Goal: Task Accomplishment & Management: Use online tool/utility

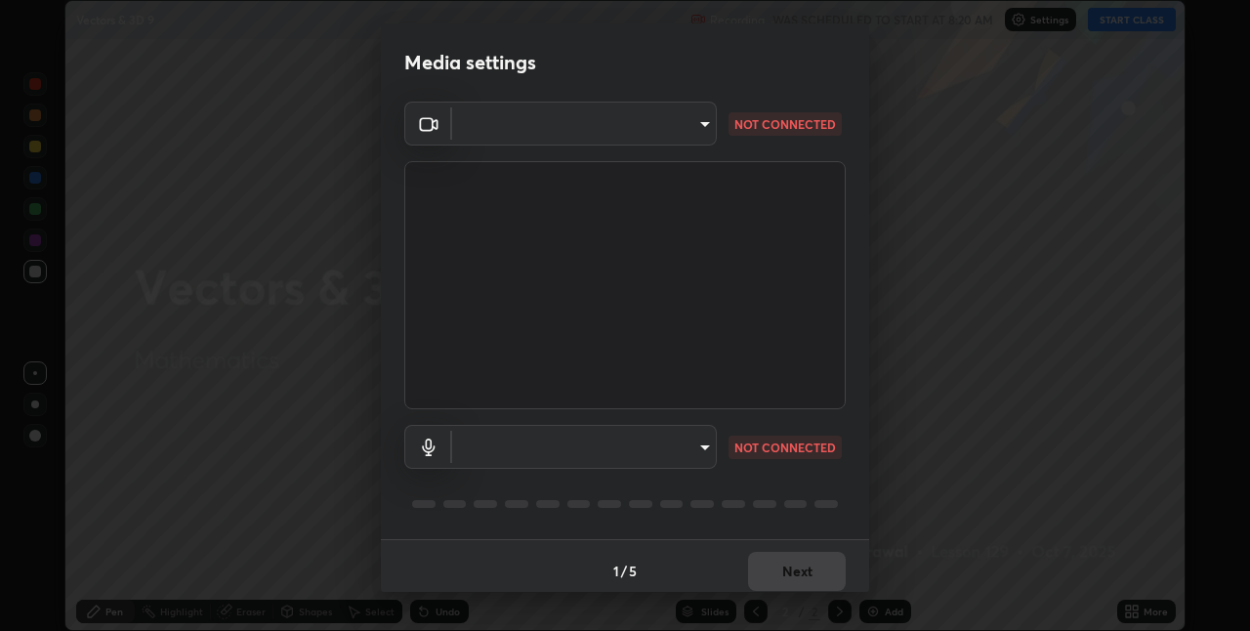
scroll to position [10, 0]
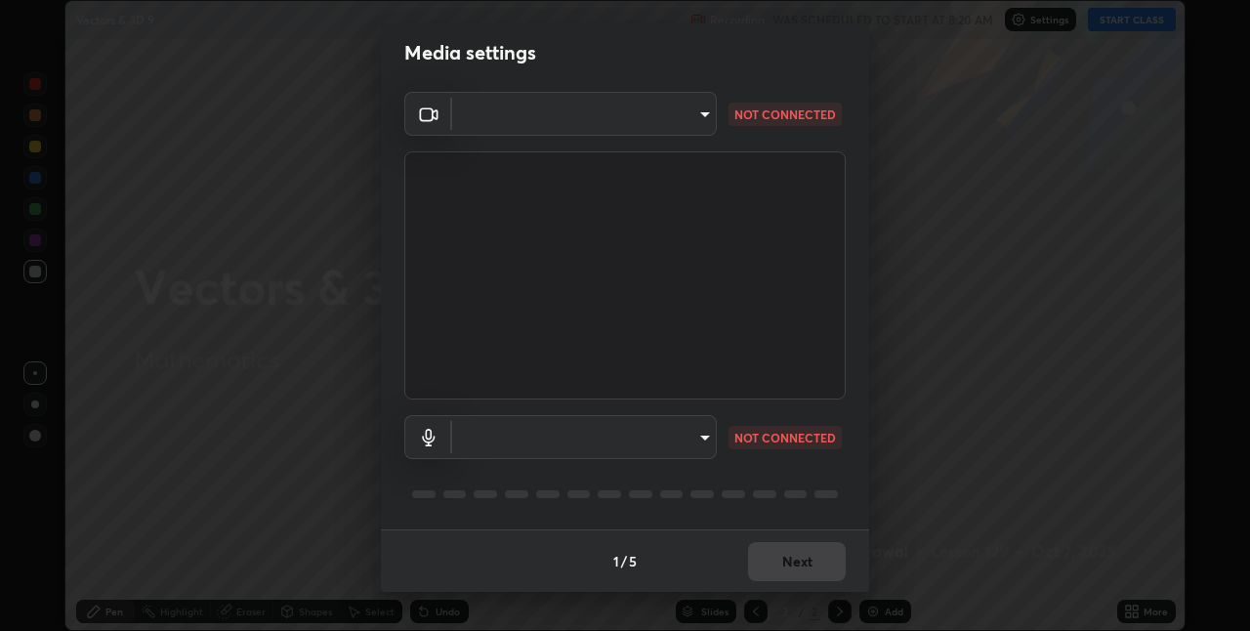
type input "8a437219b1c9d5fef93d1ec40e095ac8837f64dae60836980dab15105ba84f43"
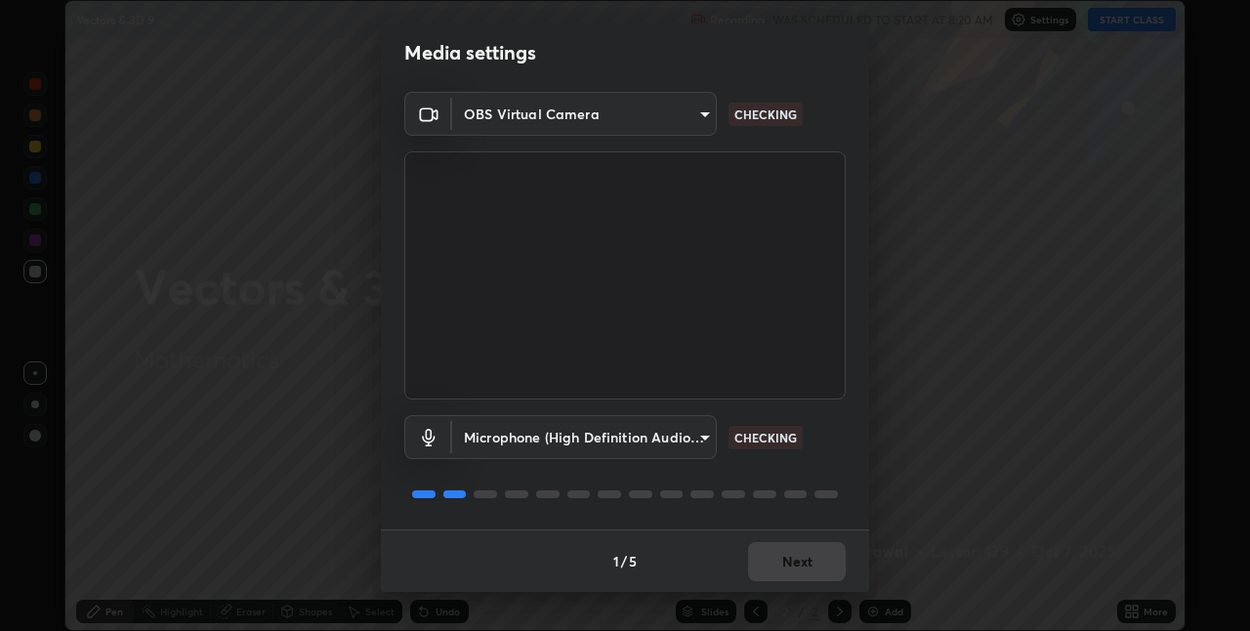
click at [701, 438] on body "Erase all Vectors & 3D 9 Recording WAS SCHEDULED TO START AT 8:20 AM Settings S…" at bounding box center [625, 315] width 1250 height 631
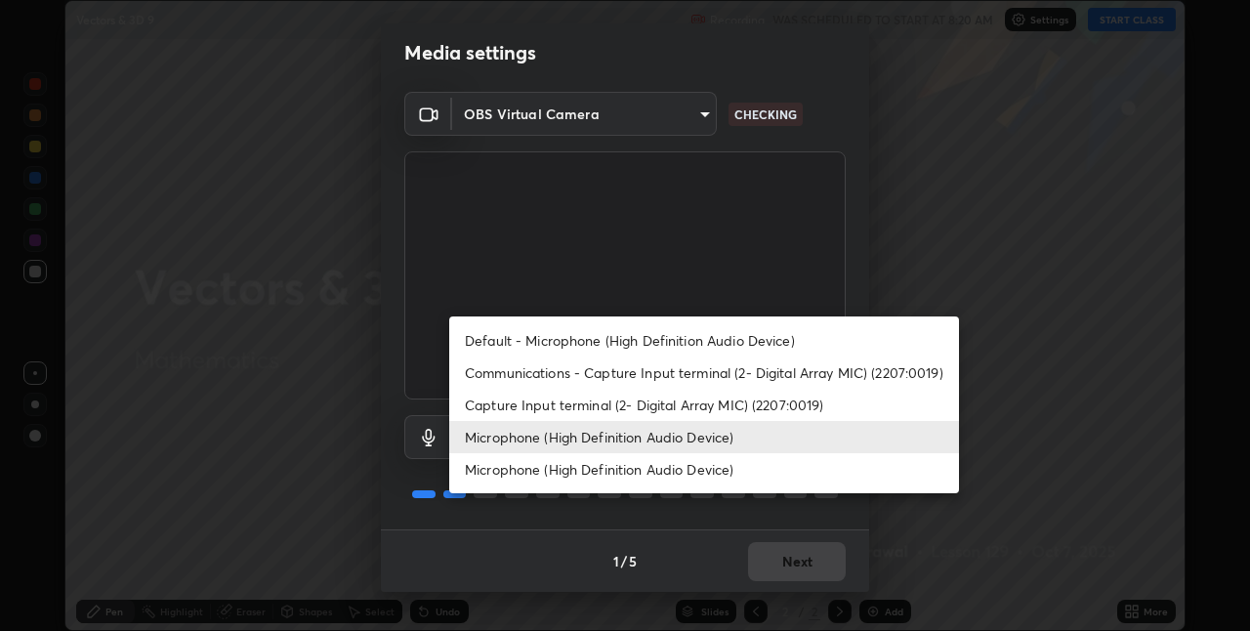
click at [713, 339] on li "Default - Microphone (High Definition Audio Device)" at bounding box center [704, 340] width 510 height 32
type input "default"
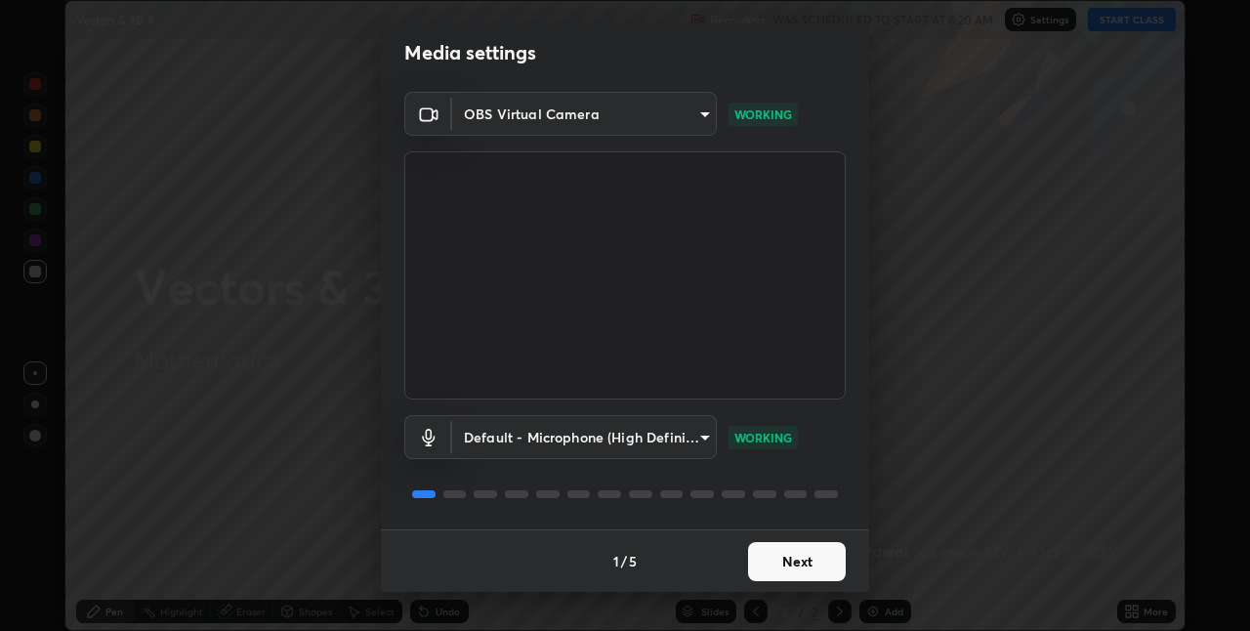
click at [785, 564] on button "Next" at bounding box center [797, 561] width 98 height 39
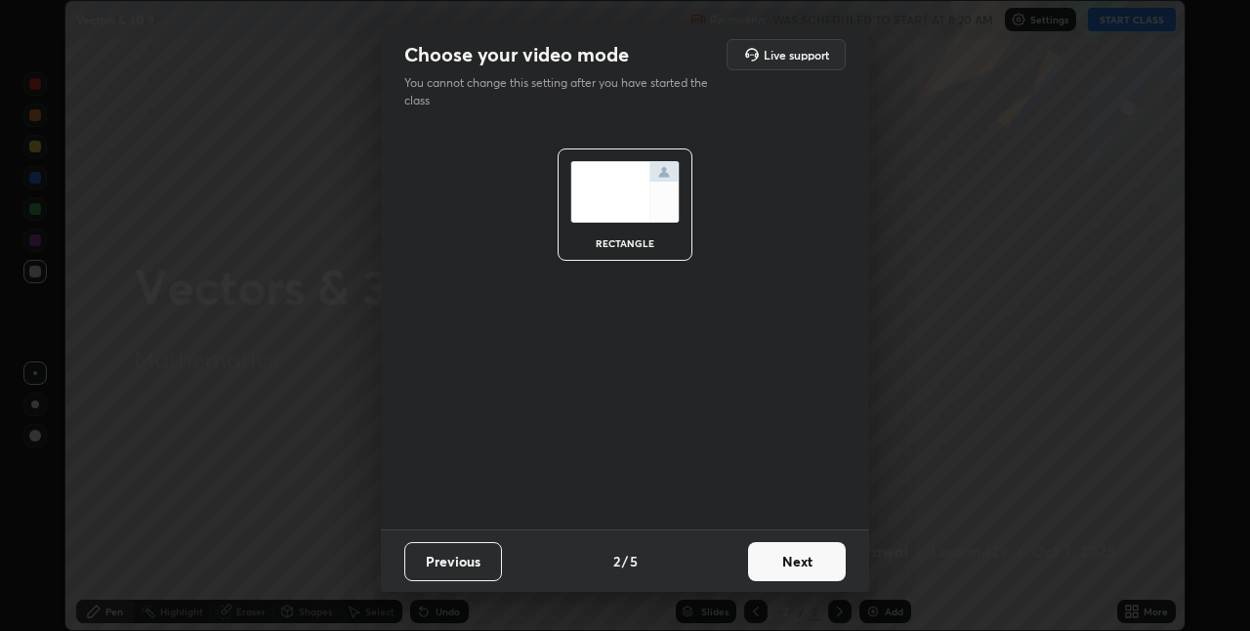
scroll to position [0, 0]
click at [792, 566] on button "Next" at bounding box center [797, 561] width 98 height 39
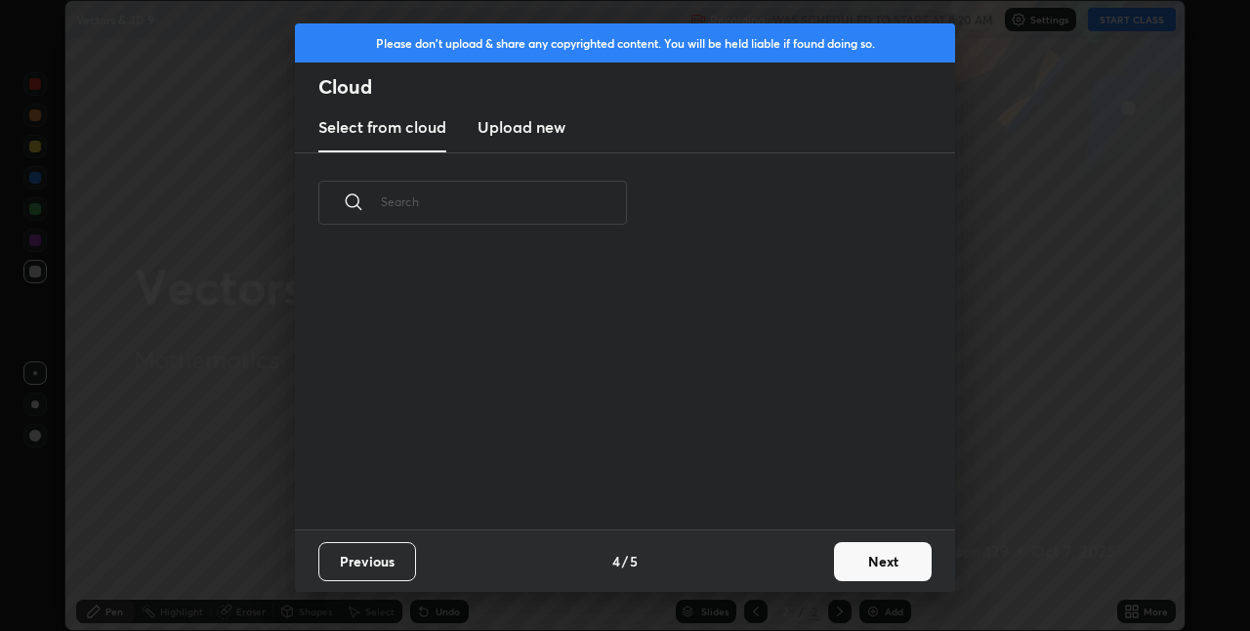
click at [848, 563] on button "Next" at bounding box center [883, 561] width 98 height 39
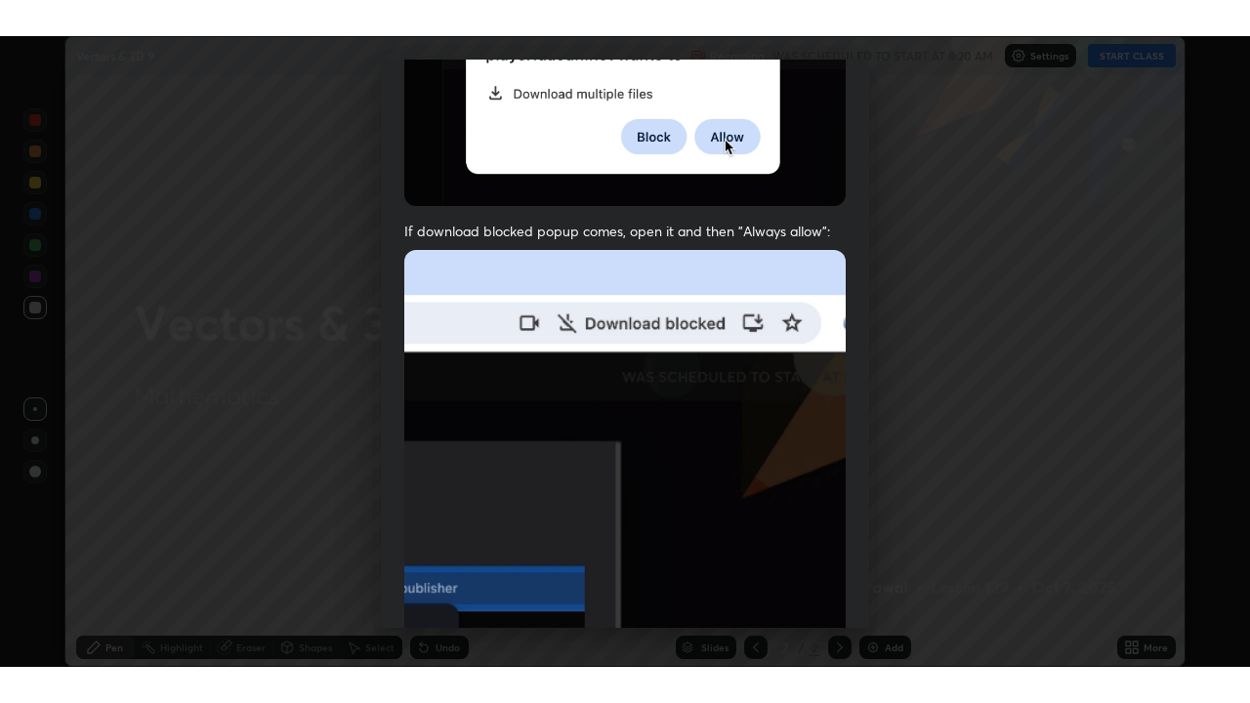
scroll to position [408, 0]
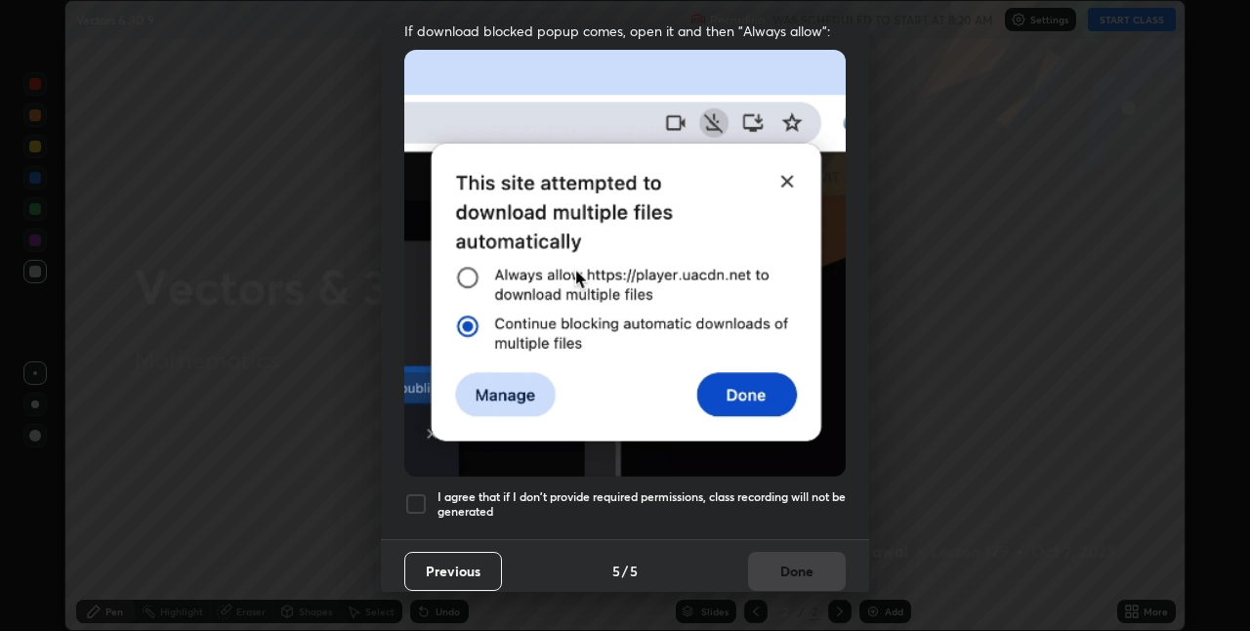
click at [792, 519] on div "Allow "Download multiple files" if prompted: If download blocked popup comes, o…" at bounding box center [625, 128] width 488 height 823
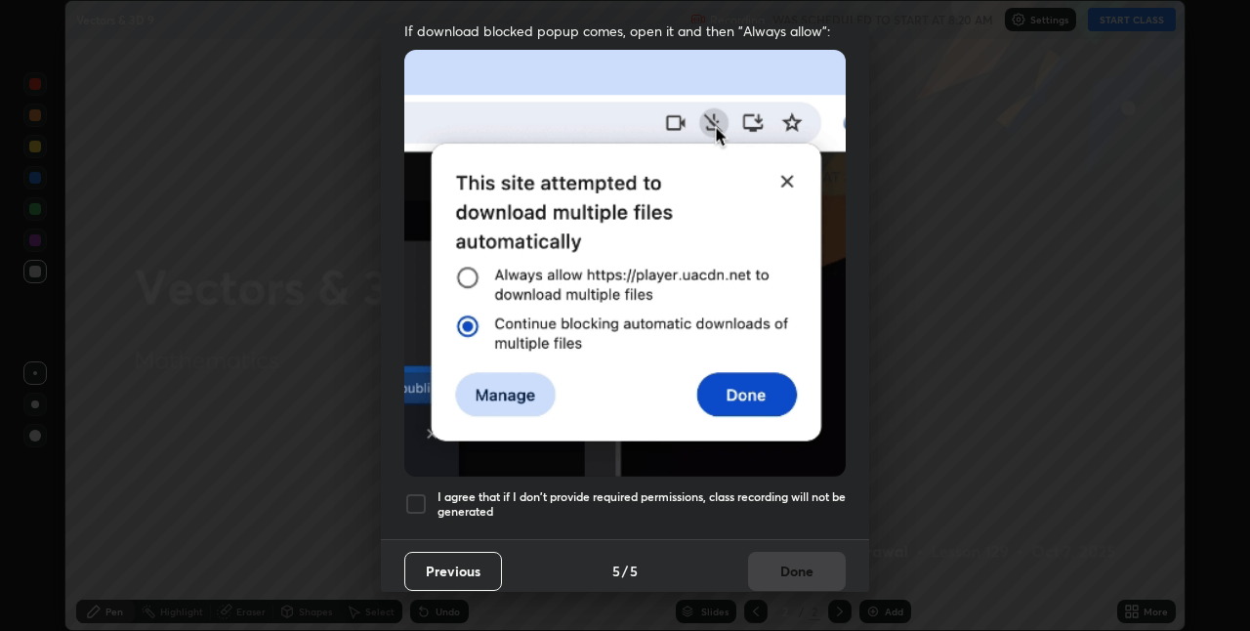
click at [796, 562] on div "Previous 5 / 5 Done" at bounding box center [625, 570] width 488 height 63
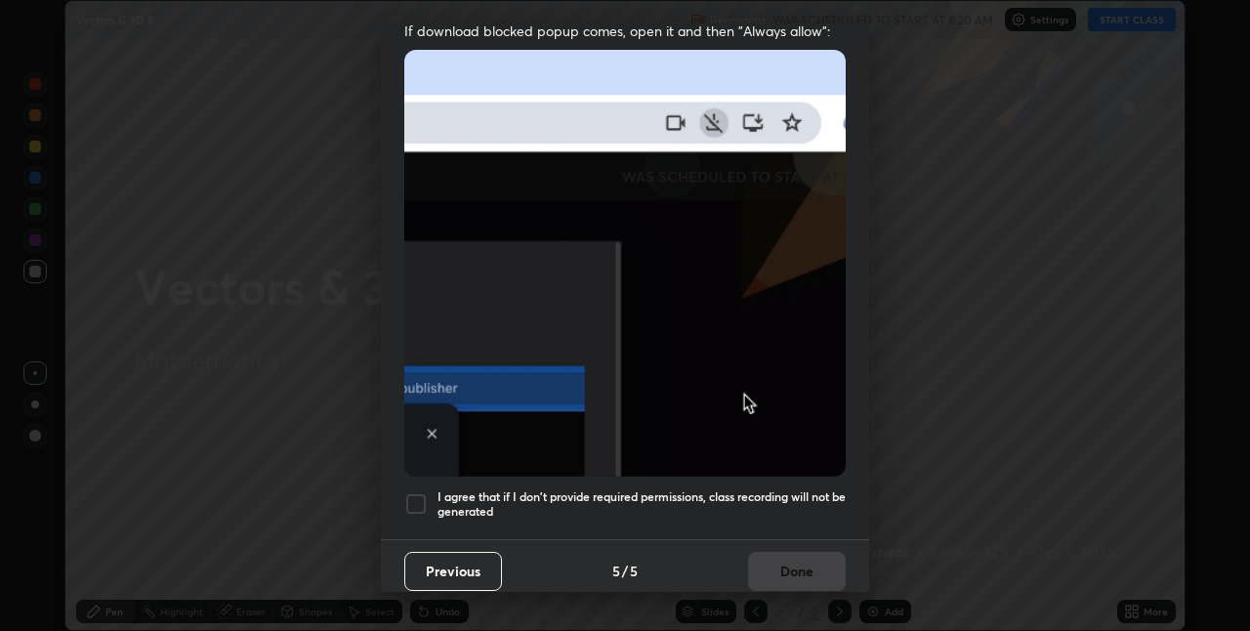
click at [797, 504] on h5 "I agree that if I don't provide required permissions, class recording will not …" at bounding box center [642, 504] width 408 height 30
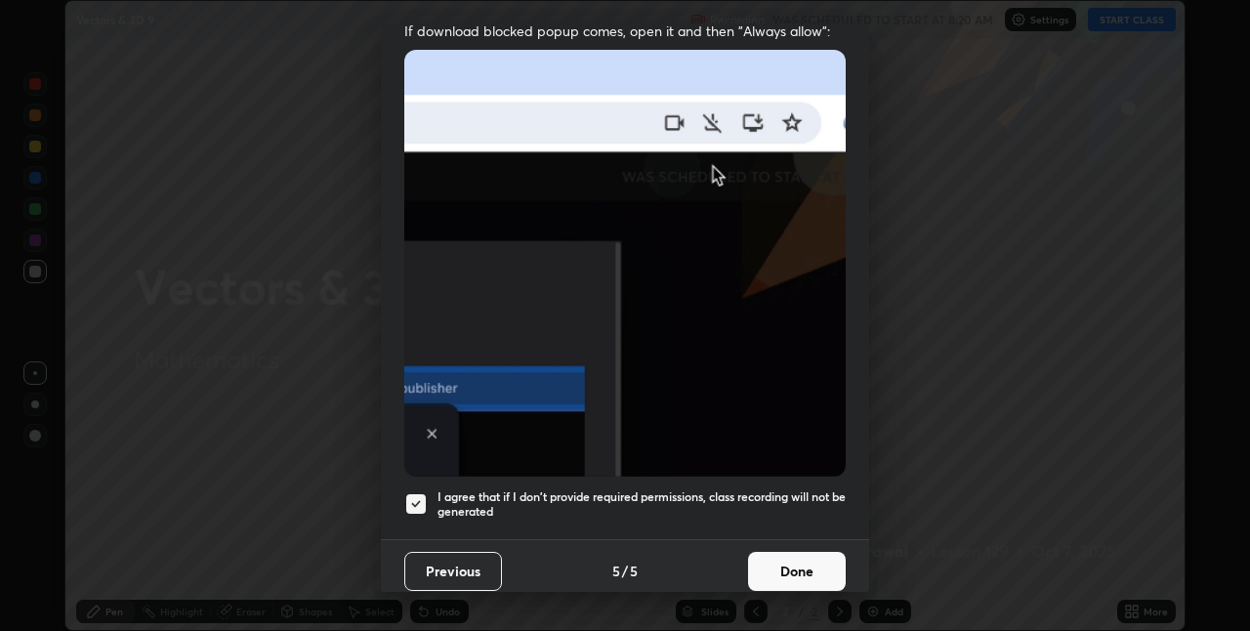
click at [797, 558] on button "Done" at bounding box center [797, 571] width 98 height 39
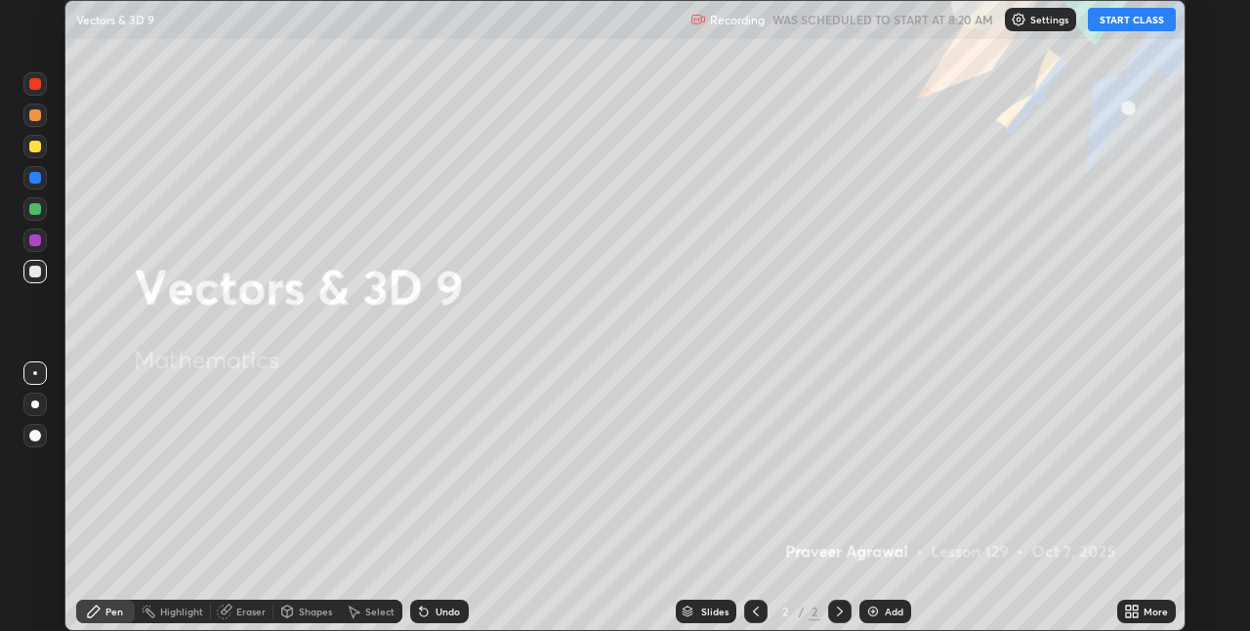
click at [1127, 22] on button "START CLASS" at bounding box center [1132, 19] width 88 height 23
click at [1128, 608] on icon at bounding box center [1128, 608] width 5 height 5
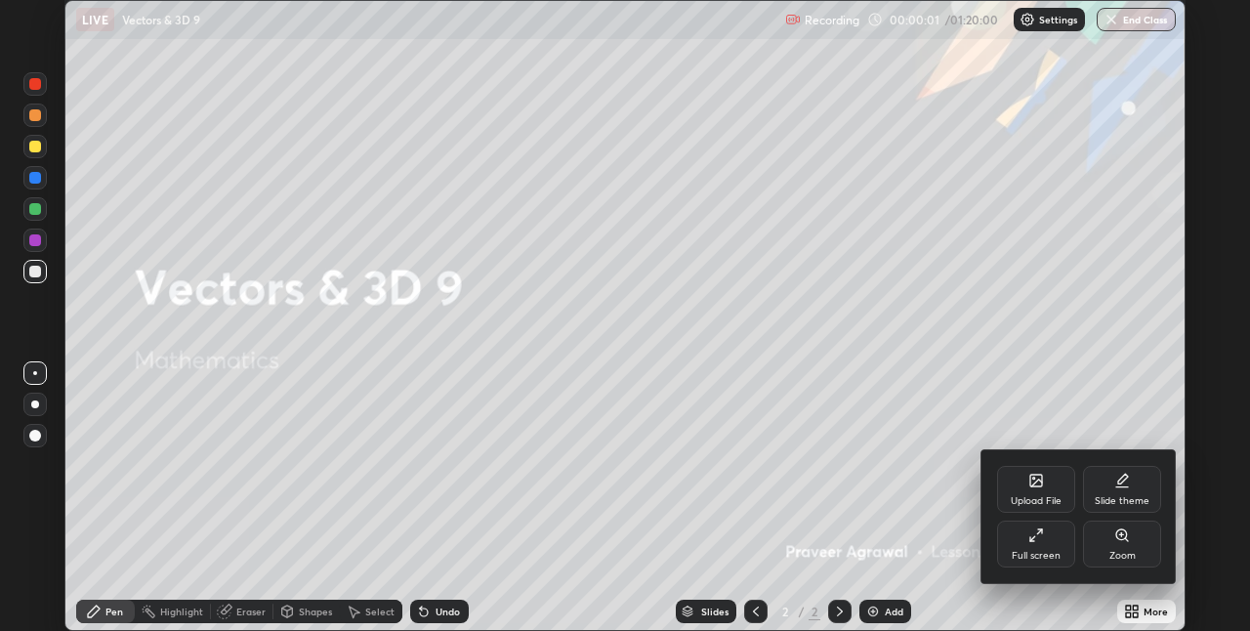
click at [1036, 552] on div "Full screen" at bounding box center [1036, 556] width 49 height 10
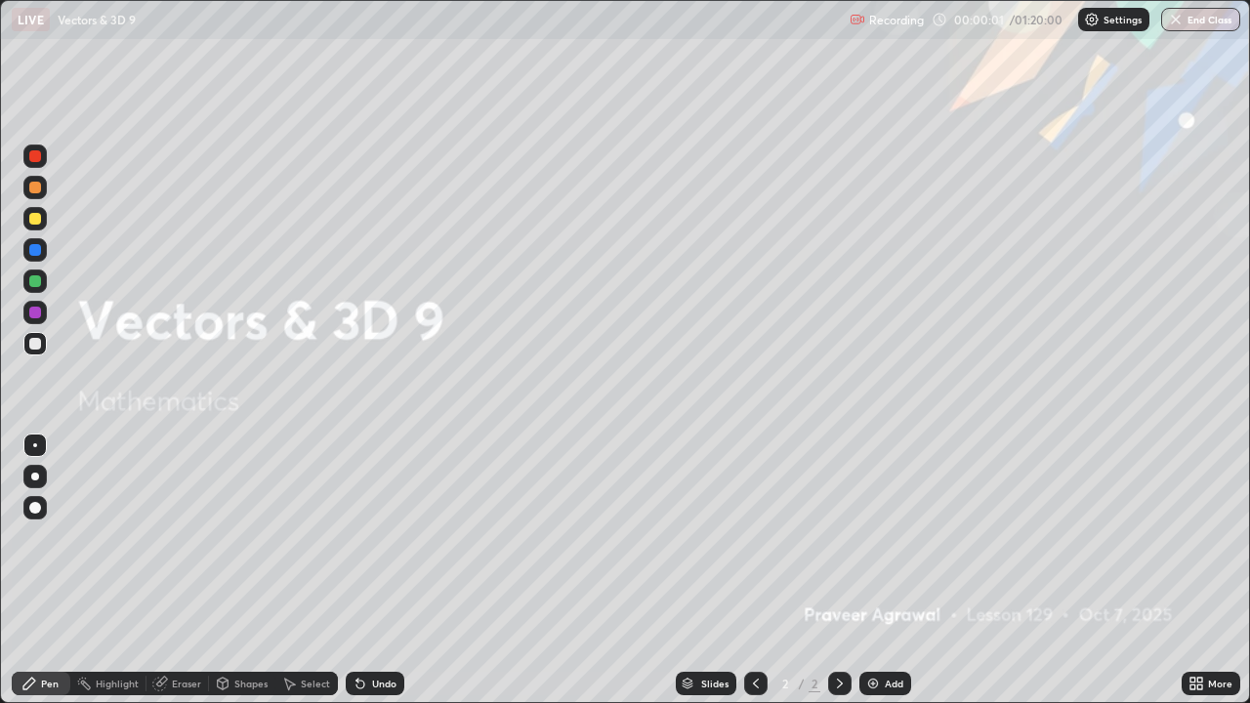
scroll to position [703, 1250]
click at [868, 630] on img at bounding box center [874, 684] width 16 height 16
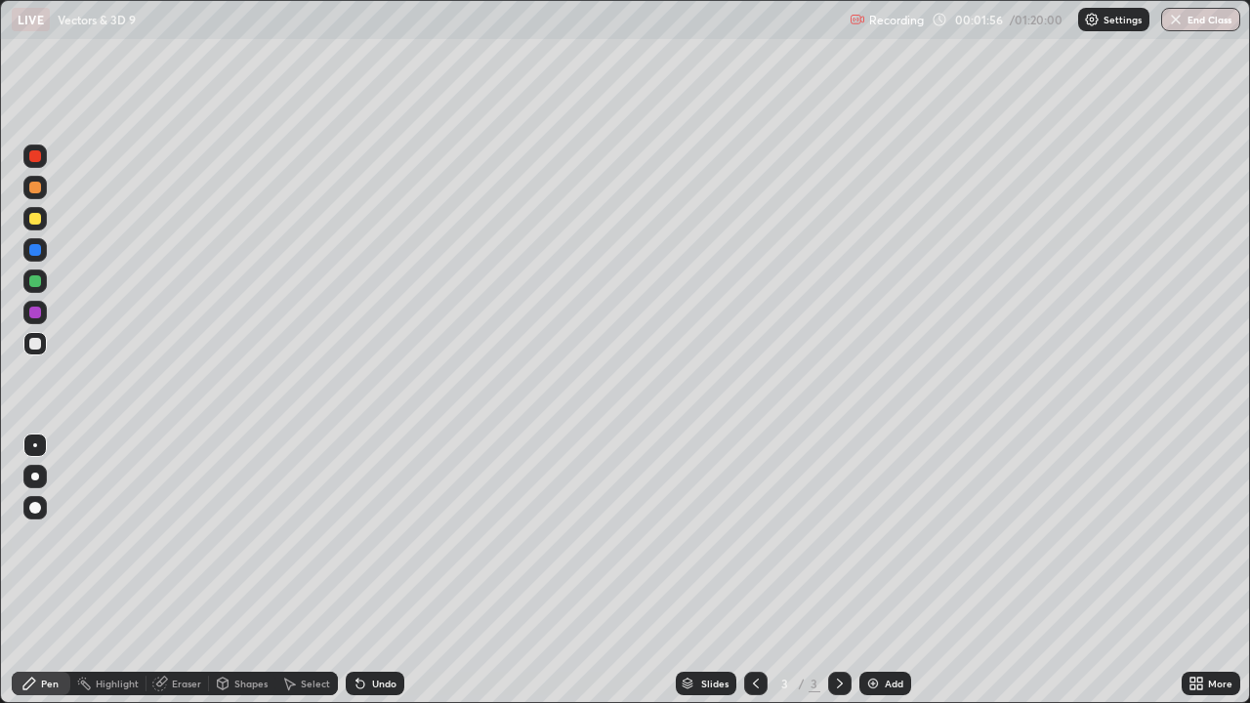
click at [368, 630] on div "Undo" at bounding box center [375, 683] width 59 height 23
click at [366, 630] on div "Undo" at bounding box center [375, 683] width 59 height 23
click at [369, 630] on div "Undo" at bounding box center [375, 683] width 59 height 23
click at [368, 630] on div "Undo" at bounding box center [375, 683] width 59 height 23
click at [369, 630] on div "Undo" at bounding box center [375, 683] width 59 height 23
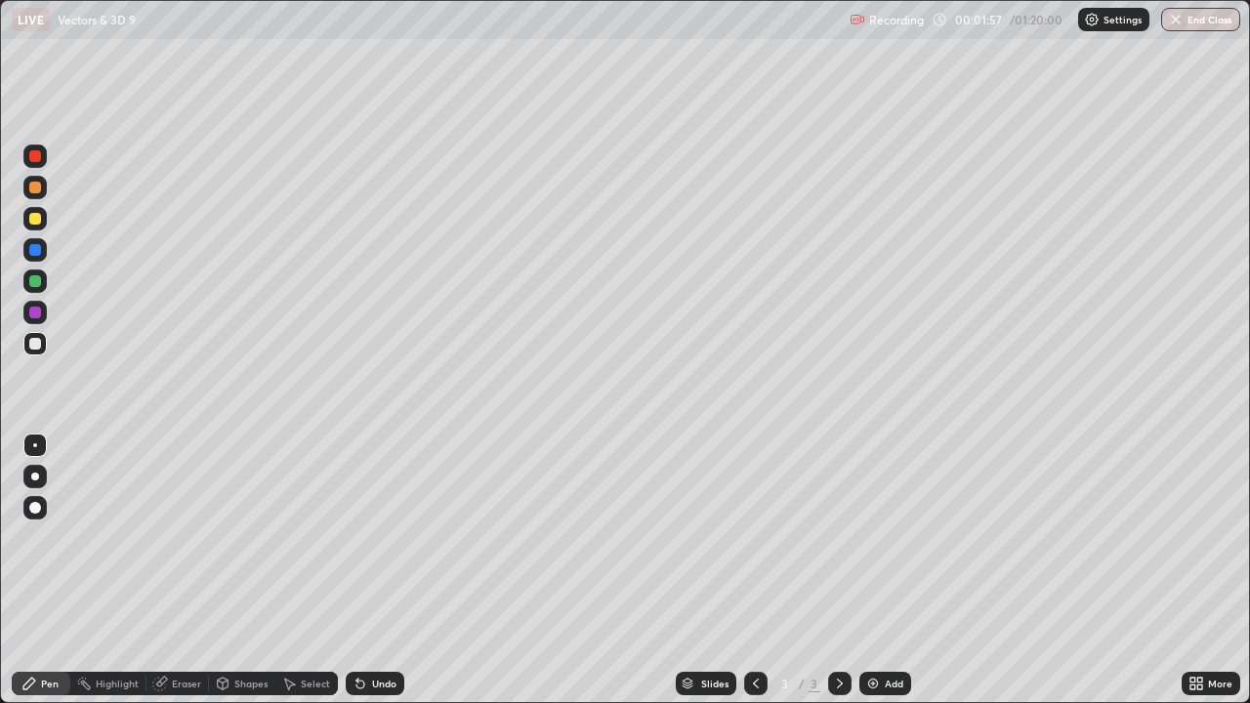
click at [373, 630] on div "Undo" at bounding box center [384, 684] width 24 height 10
click at [375, 630] on div "Undo" at bounding box center [375, 683] width 59 height 23
click at [374, 630] on div "Undo" at bounding box center [375, 683] width 59 height 23
click at [371, 630] on div "Undo" at bounding box center [375, 683] width 59 height 23
click at [372, 630] on div "Undo" at bounding box center [375, 683] width 59 height 23
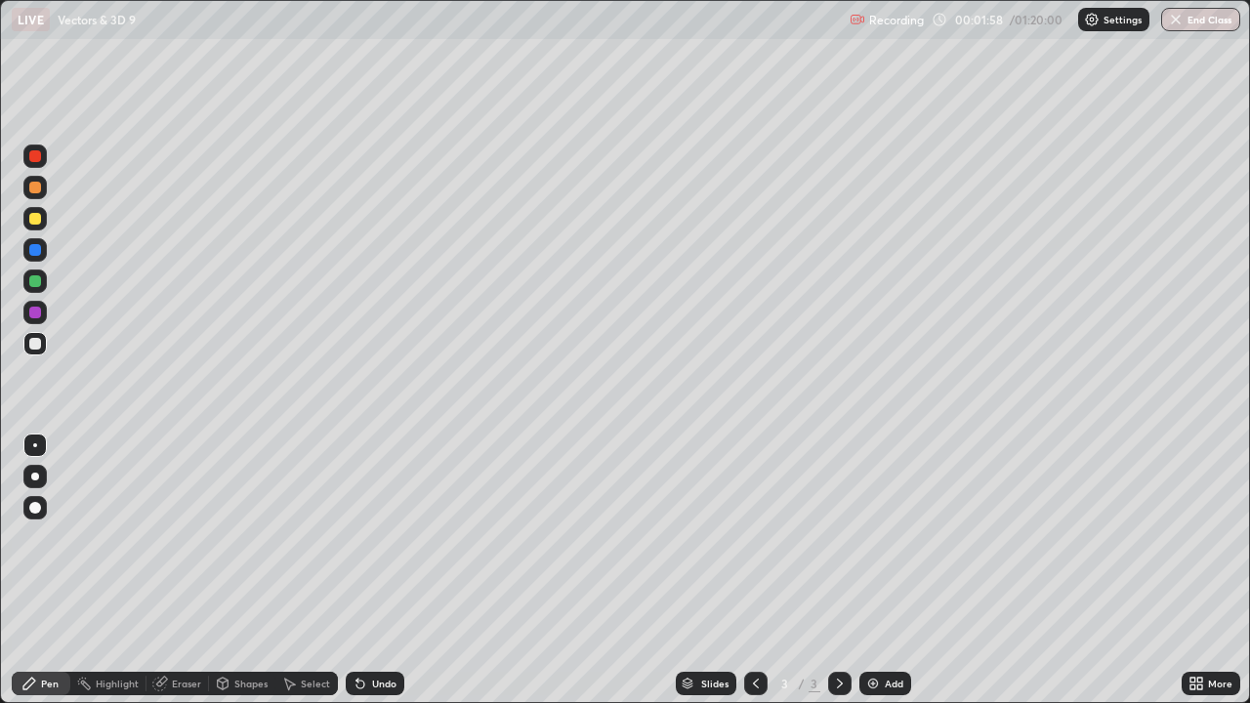
click at [371, 630] on div "Undo" at bounding box center [375, 683] width 59 height 23
click at [373, 630] on div "Undo" at bounding box center [375, 683] width 59 height 23
click at [38, 227] on div at bounding box center [34, 218] width 23 height 23
click at [358, 630] on icon at bounding box center [361, 685] width 8 height 8
click at [871, 630] on img at bounding box center [874, 684] width 16 height 16
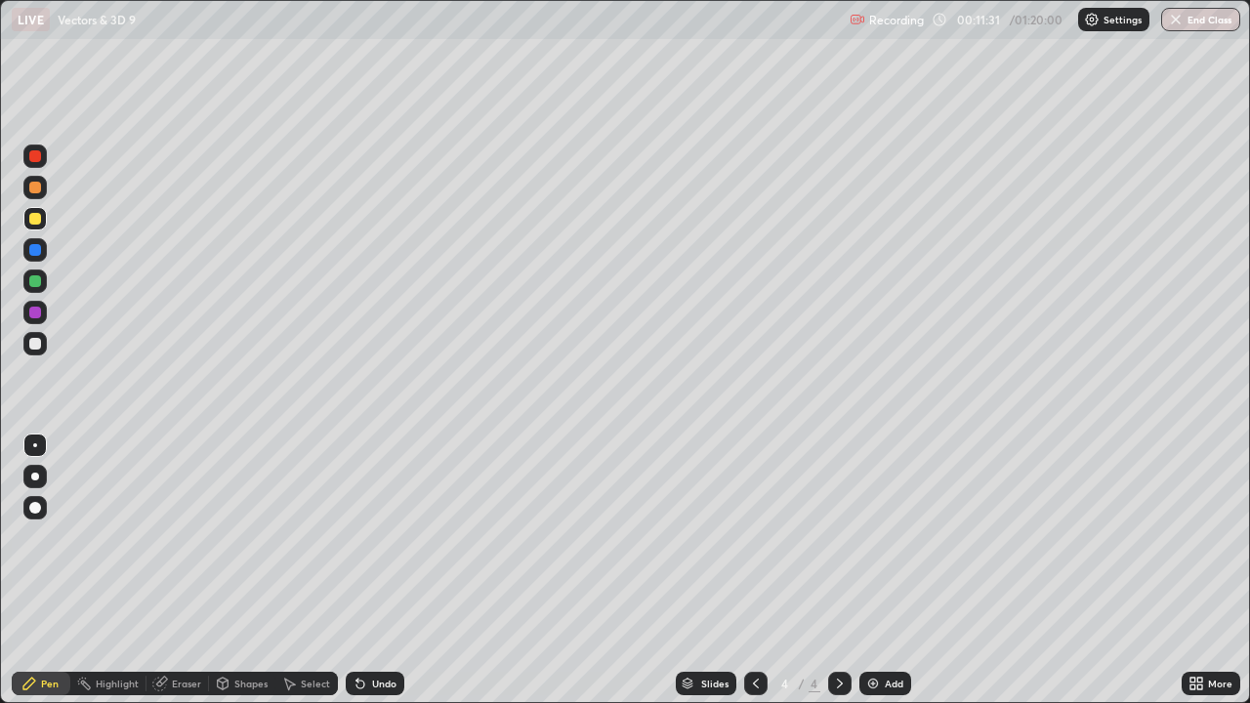
click at [38, 344] on div at bounding box center [35, 344] width 12 height 12
click at [871, 630] on img at bounding box center [874, 684] width 16 height 16
click at [189, 630] on div "Eraser" at bounding box center [186, 684] width 29 height 10
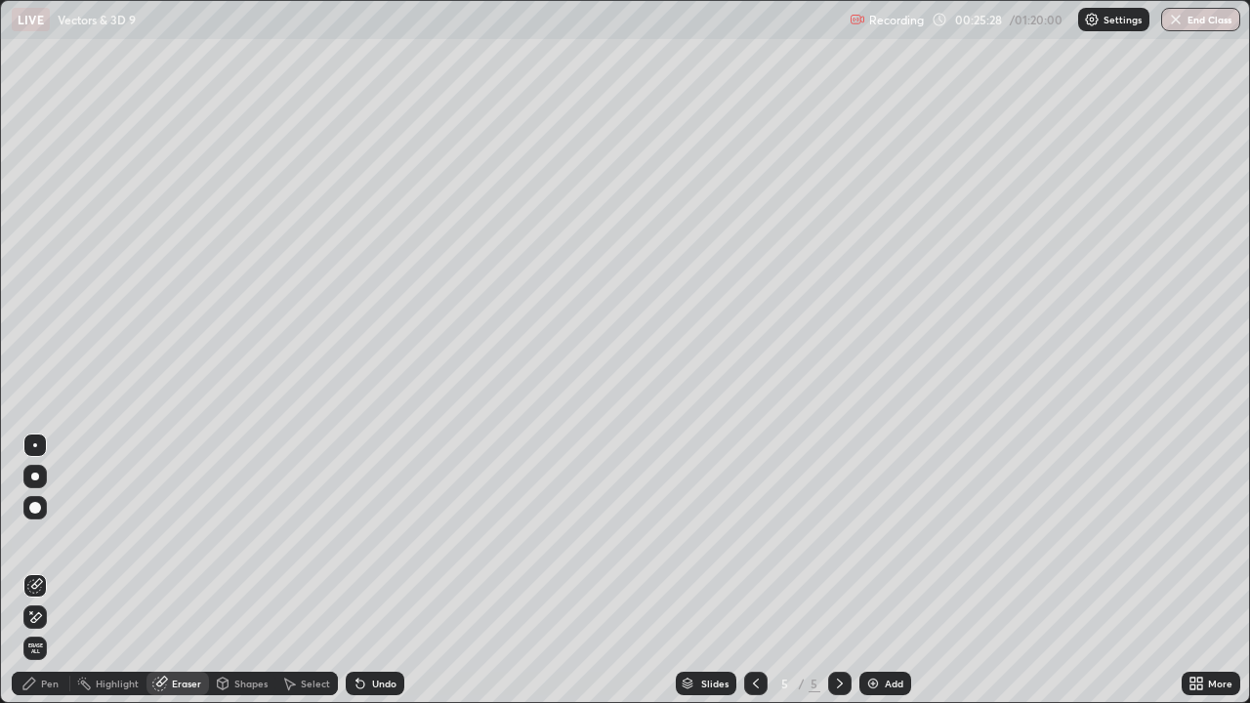
click at [65, 630] on div "Pen" at bounding box center [41, 683] width 59 height 23
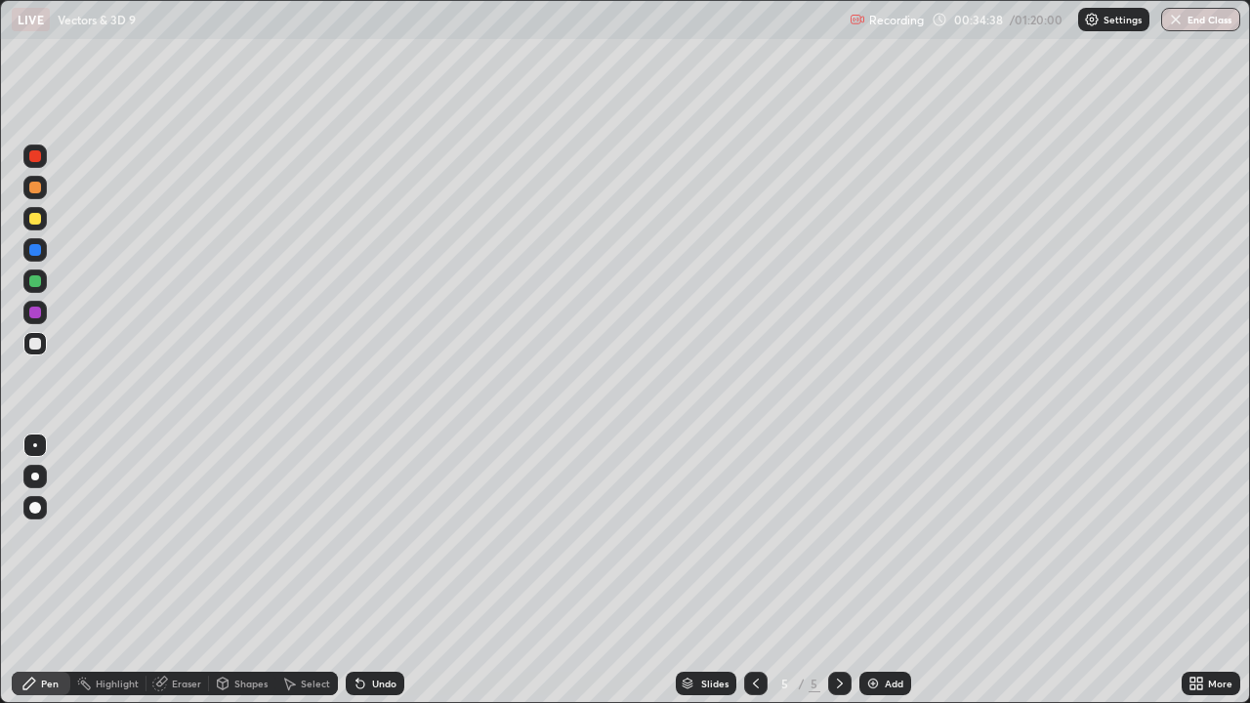
click at [869, 630] on img at bounding box center [874, 684] width 16 height 16
click at [40, 220] on div at bounding box center [35, 219] width 12 height 12
click at [43, 344] on div at bounding box center [34, 343] width 23 height 23
click at [46, 218] on div at bounding box center [34, 218] width 23 height 23
click at [42, 344] on div at bounding box center [34, 343] width 23 height 23
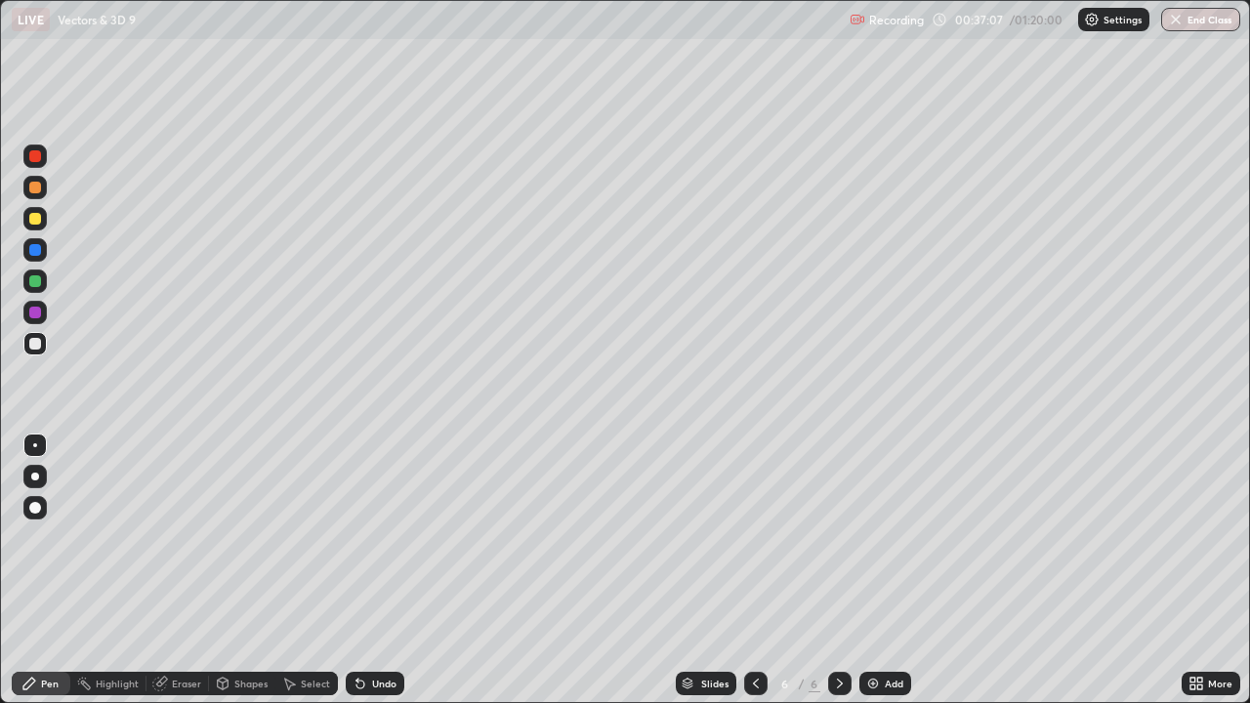
click at [43, 220] on div at bounding box center [34, 218] width 23 height 23
click at [36, 347] on div at bounding box center [35, 344] width 12 height 12
click at [873, 630] on img at bounding box center [874, 684] width 16 height 16
click at [38, 219] on div at bounding box center [35, 219] width 12 height 12
click at [36, 344] on div at bounding box center [35, 344] width 12 height 12
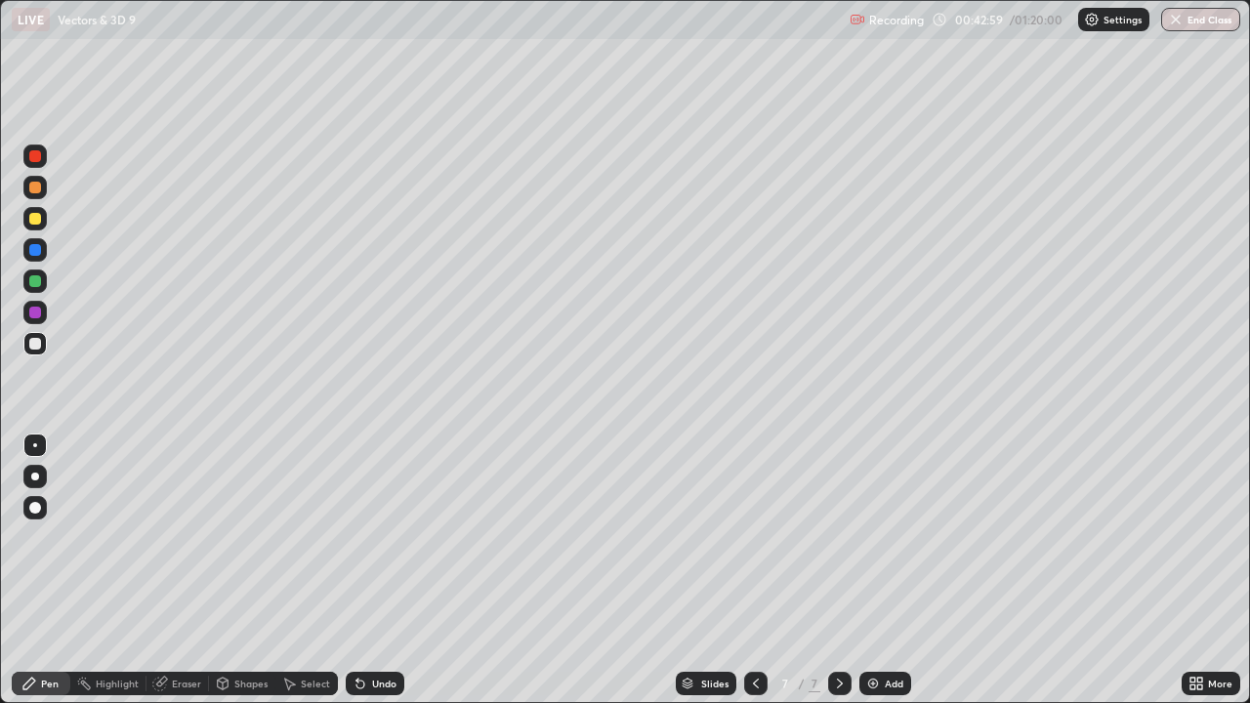
click at [379, 630] on div "Undo" at bounding box center [375, 683] width 59 height 23
click at [384, 630] on div "Undo" at bounding box center [375, 683] width 59 height 23
click at [387, 630] on div "Undo" at bounding box center [384, 684] width 24 height 10
click at [389, 630] on div "Undo" at bounding box center [384, 684] width 24 height 10
click at [388, 630] on div "Undo" at bounding box center [384, 684] width 24 height 10
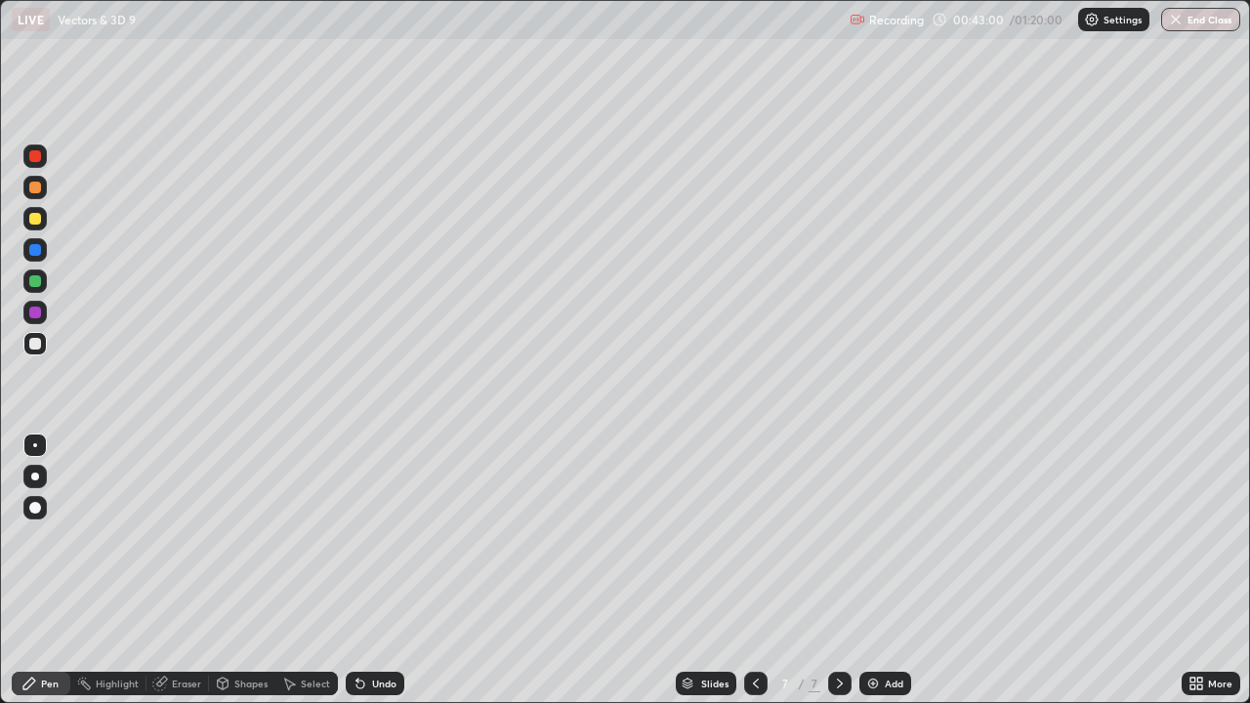
click at [395, 630] on div "Undo" at bounding box center [375, 683] width 59 height 23
click at [391, 630] on div "Undo" at bounding box center [375, 683] width 59 height 23
click at [37, 224] on div at bounding box center [35, 219] width 12 height 12
click at [34, 345] on div at bounding box center [35, 344] width 12 height 12
click at [36, 219] on div at bounding box center [35, 219] width 12 height 12
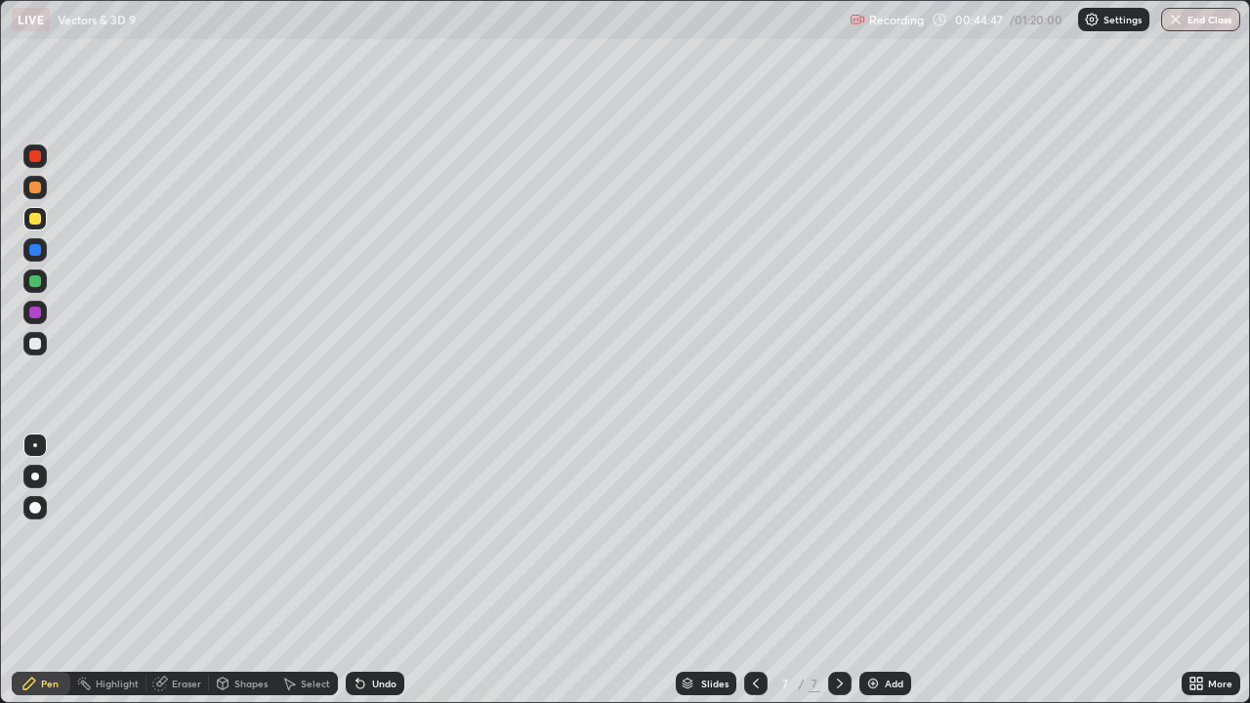
click at [42, 345] on div at bounding box center [34, 343] width 23 height 23
click at [869, 630] on img at bounding box center [874, 684] width 16 height 16
click at [375, 630] on div "Undo" at bounding box center [384, 684] width 24 height 10
click at [376, 630] on div "Undo" at bounding box center [384, 684] width 24 height 10
click at [377, 630] on div "Undo" at bounding box center [375, 683] width 59 height 23
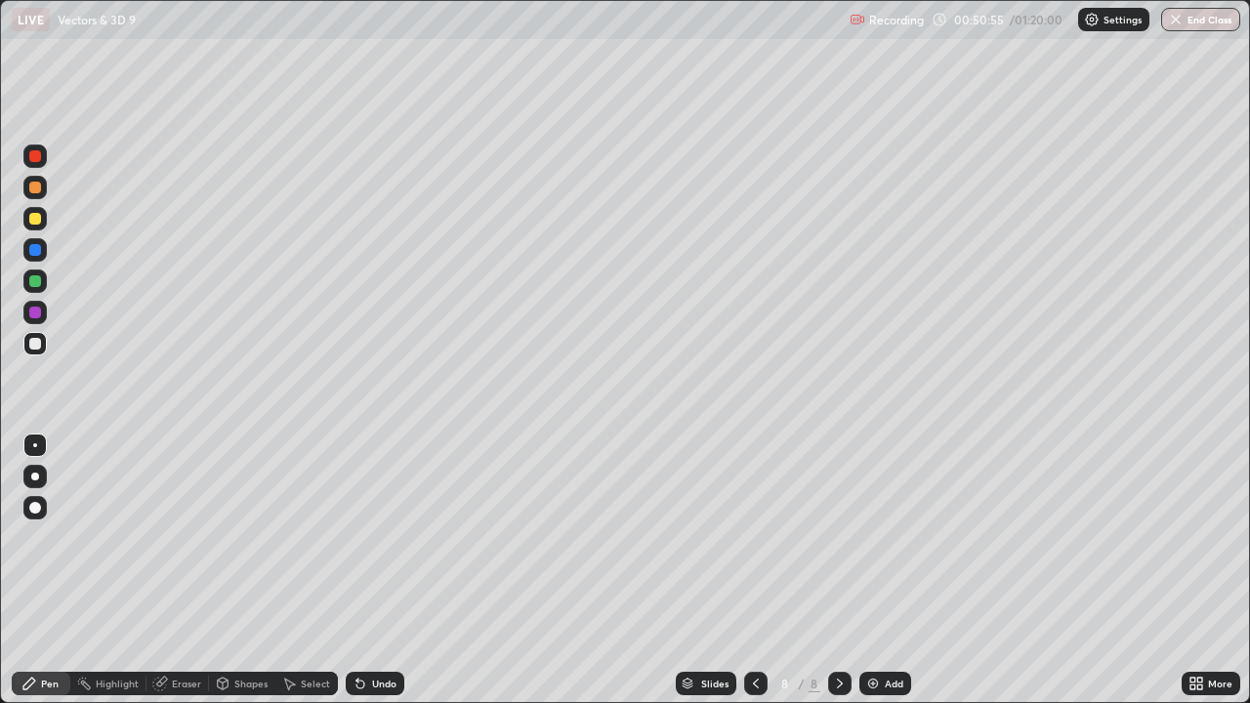
click at [870, 630] on img at bounding box center [874, 684] width 16 height 16
click at [40, 220] on div at bounding box center [35, 219] width 12 height 12
click at [45, 346] on div at bounding box center [34, 343] width 23 height 23
click at [865, 630] on div "Add" at bounding box center [886, 683] width 52 height 23
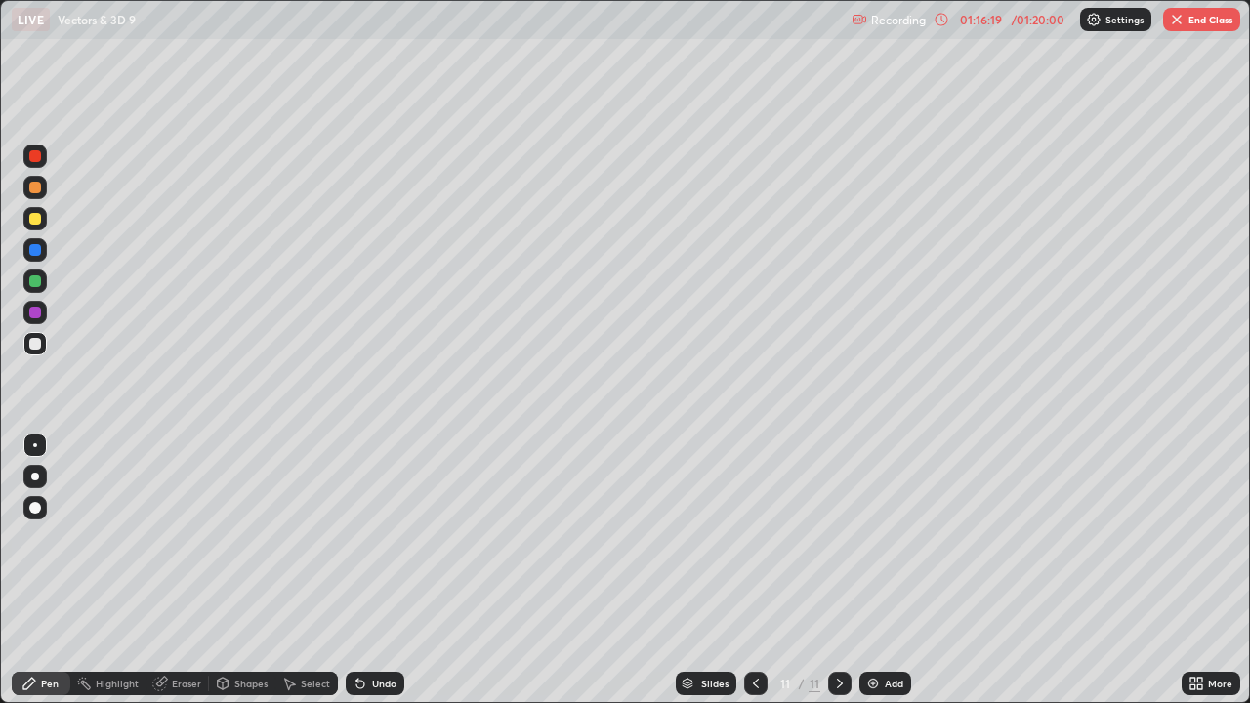
click at [1194, 17] on button "End Class" at bounding box center [1202, 19] width 77 height 23
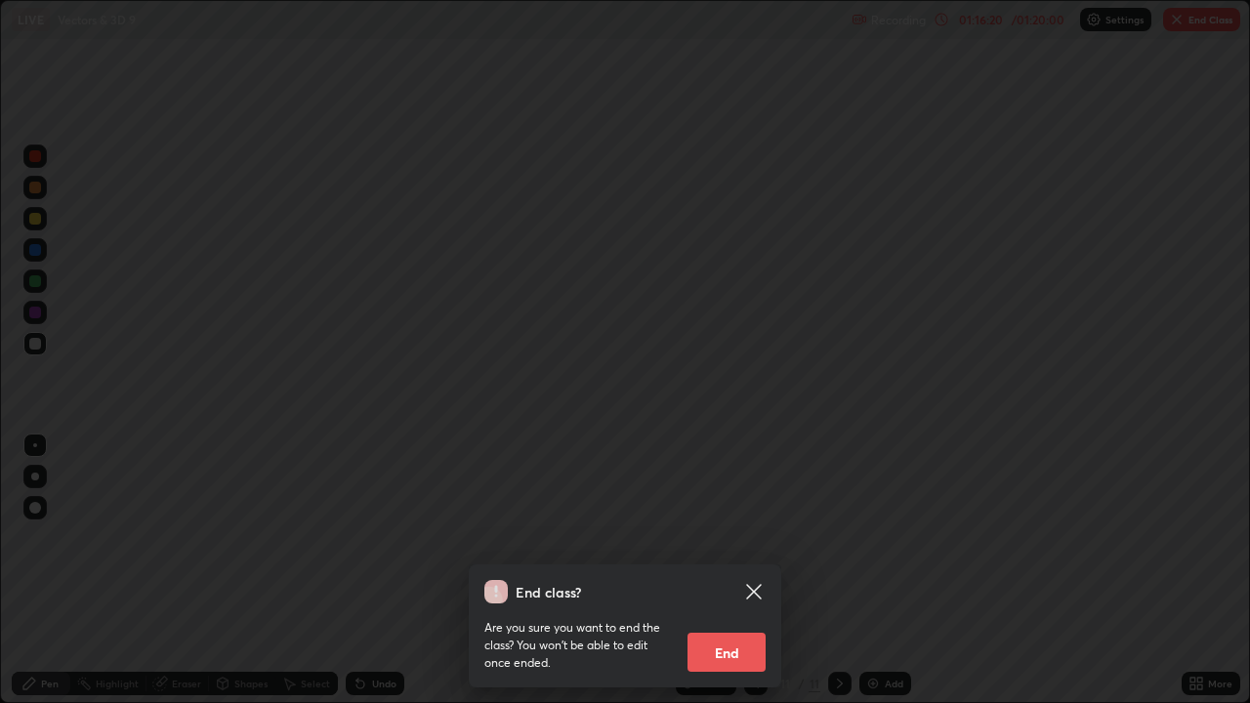
click at [728, 630] on button "End" at bounding box center [727, 652] width 78 height 39
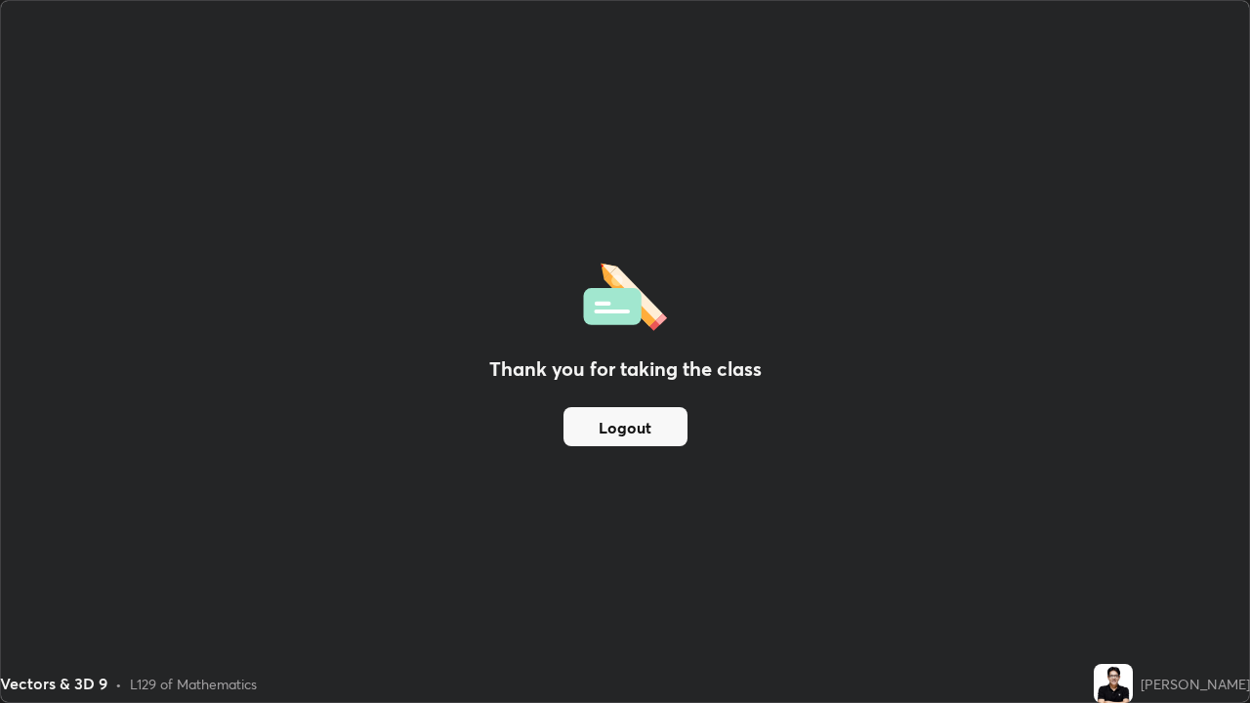
click at [632, 426] on button "Logout" at bounding box center [626, 426] width 124 height 39
